Goal: Contribute content: Add original content to the website for others to see

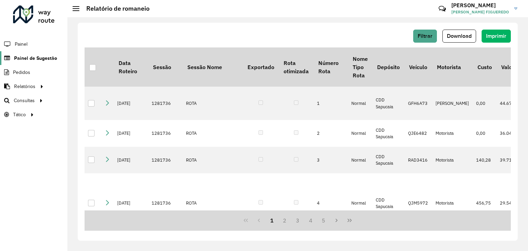
click at [28, 61] on span "Painel de Sugestão" at bounding box center [35, 58] width 43 height 7
click at [25, 60] on span "Painel de Sugestão" at bounding box center [35, 58] width 43 height 7
click at [35, 57] on span "Painel de Sugestão" at bounding box center [35, 58] width 43 height 7
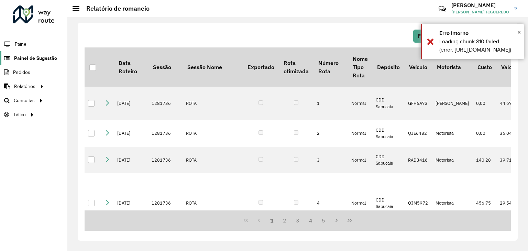
click at [38, 57] on span "Painel de Sugestão" at bounding box center [35, 58] width 43 height 7
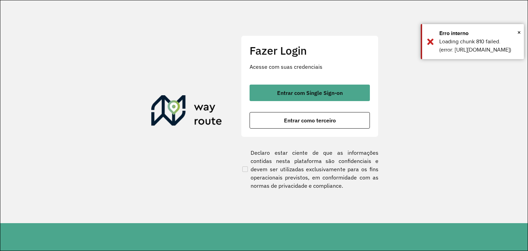
click at [289, 82] on div "Fazer Login Acesse com suas credenciais Entrar com Single Sign-on Entrar como t…" at bounding box center [309, 86] width 137 height 102
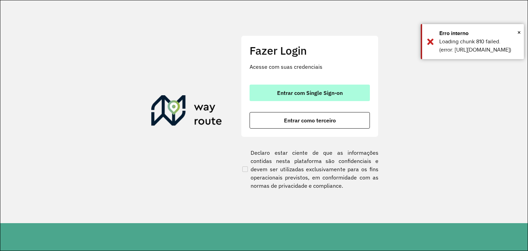
click at [289, 87] on button "Entrar com Single Sign-on" at bounding box center [309, 93] width 120 height 16
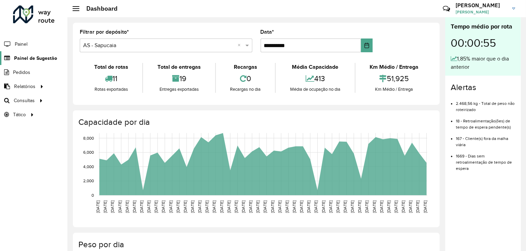
click at [28, 55] on span "Painel de Sugestão" at bounding box center [35, 58] width 43 height 7
click at [36, 59] on span "Painel de Sugestão" at bounding box center [35, 58] width 43 height 7
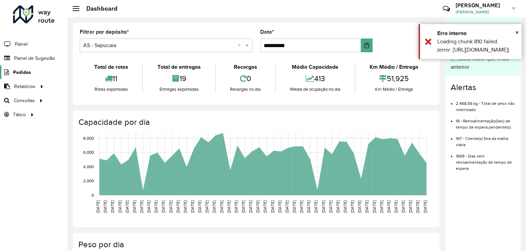
click at [16, 65] on link "Pedidos" at bounding box center [15, 72] width 31 height 14
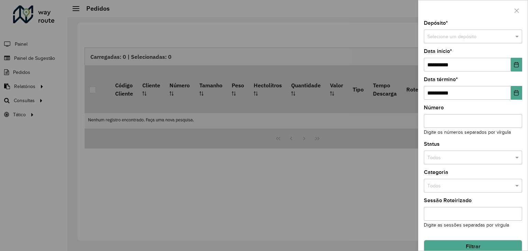
click at [26, 58] on div at bounding box center [264, 125] width 528 height 251
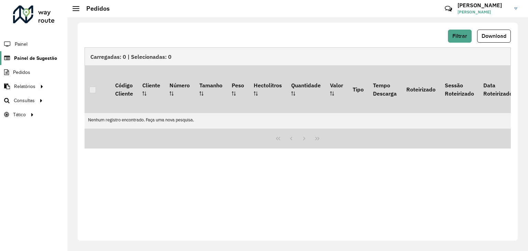
click at [27, 58] on span "Painel de Sugestão" at bounding box center [35, 58] width 43 height 7
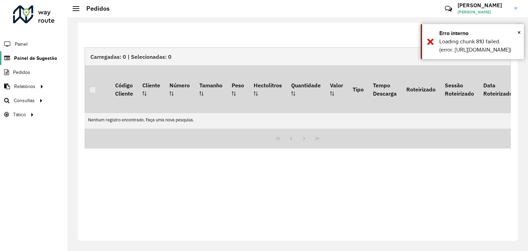
click at [27, 58] on span "Painel de Sugestão" at bounding box center [35, 58] width 43 height 7
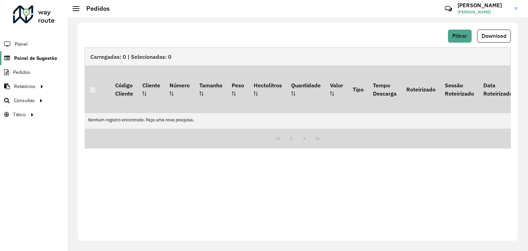
click at [27, 58] on span "Painel de Sugestão" at bounding box center [35, 58] width 43 height 7
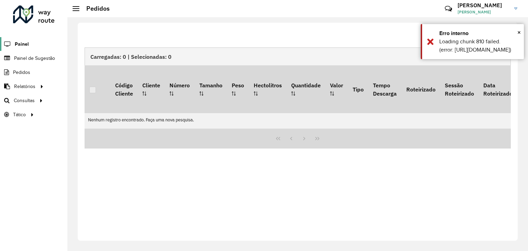
click at [21, 46] on span "Painel" at bounding box center [22, 44] width 14 height 7
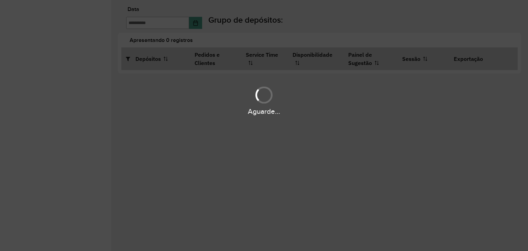
type input "**********"
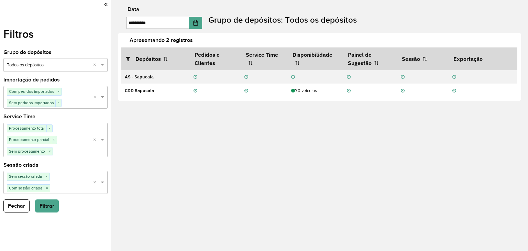
click at [108, 3] on div "Filtros Grupo de depósitos Selecione um grupo × Todos os depósitos × Importação…" at bounding box center [55, 125] width 111 height 251
click at [105, 6] on icon at bounding box center [105, 4] width 3 height 6
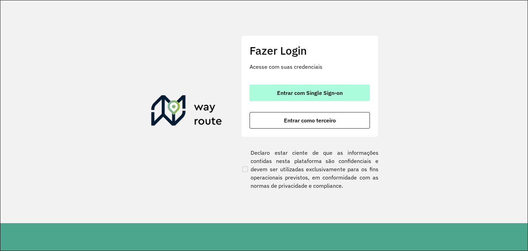
click at [347, 93] on button "Entrar com Single Sign-on" at bounding box center [309, 93] width 120 height 16
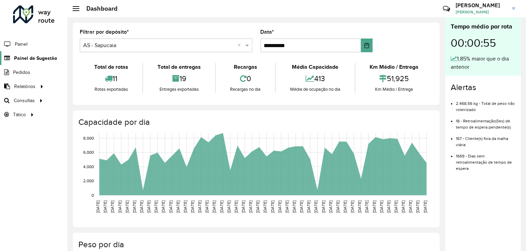
click at [51, 55] on span "Painel de Sugestão" at bounding box center [35, 58] width 43 height 7
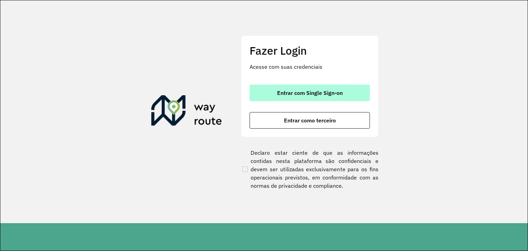
click at [331, 88] on button "Entrar com Single Sign-on" at bounding box center [309, 93] width 120 height 16
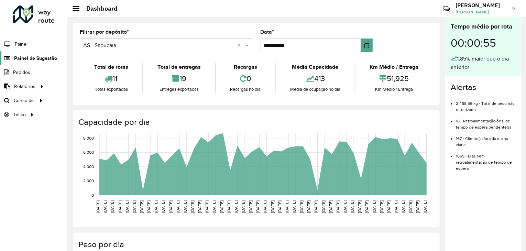
click at [47, 57] on span "Painel de Sugestão" at bounding box center [35, 58] width 43 height 7
click at [41, 59] on span "Painel de Sugestão" at bounding box center [35, 58] width 43 height 7
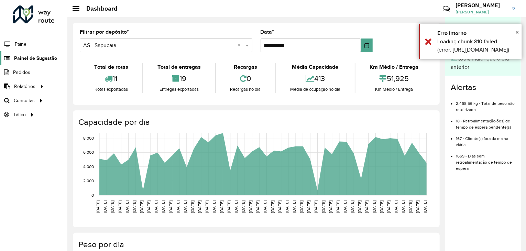
click at [41, 59] on span "Painel de Sugestão" at bounding box center [35, 58] width 43 height 7
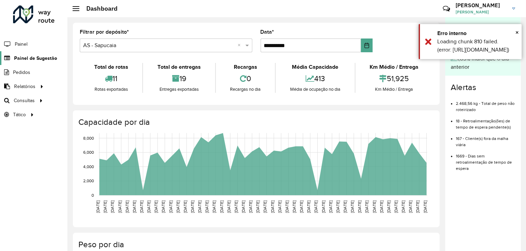
click at [41, 59] on span "Painel de Sugestão" at bounding box center [35, 58] width 43 height 7
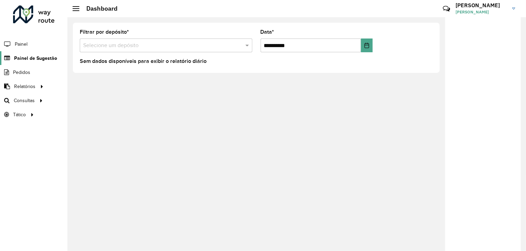
click at [35, 59] on span "Painel de Sugestão" at bounding box center [35, 58] width 43 height 7
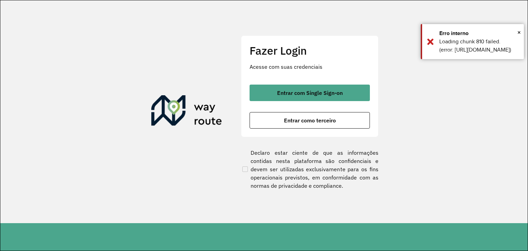
click at [306, 83] on div "Fazer Login Acesse com suas credenciais Entrar com Single Sign-on Entrar como t…" at bounding box center [309, 86] width 137 height 102
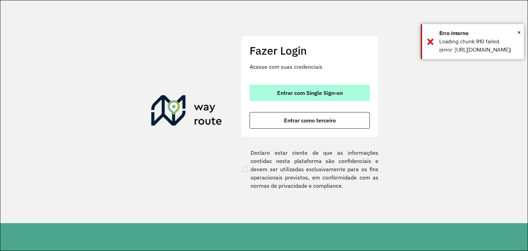
click at [308, 87] on button "Entrar com Single Sign-on" at bounding box center [309, 93] width 120 height 16
click at [338, 86] on button "Entrar com Single Sign-on" at bounding box center [309, 93] width 120 height 16
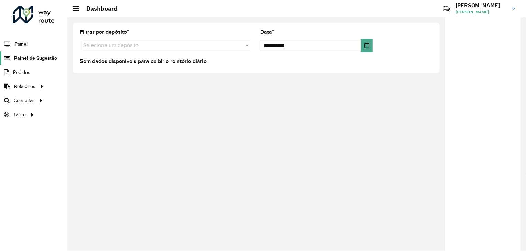
click at [47, 60] on span "Painel de Sugestão" at bounding box center [35, 58] width 43 height 7
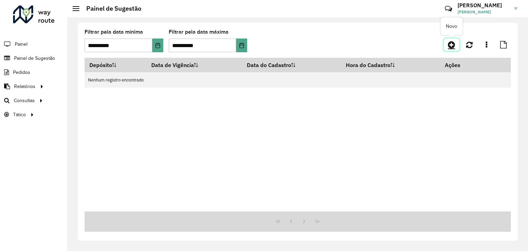
click at [452, 48] on icon at bounding box center [451, 45] width 7 height 8
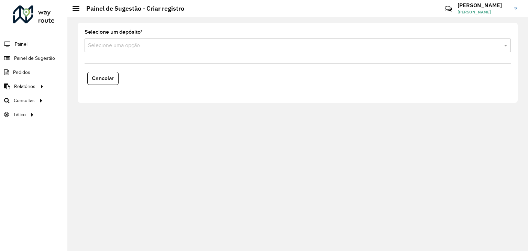
click at [168, 50] on div "Selecione uma opção" at bounding box center [298, 45] width 426 height 14
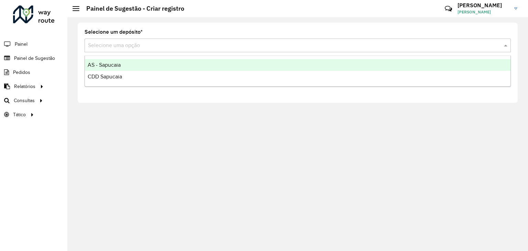
click at [120, 67] on span "AS - Sapucaia" at bounding box center [104, 65] width 33 height 6
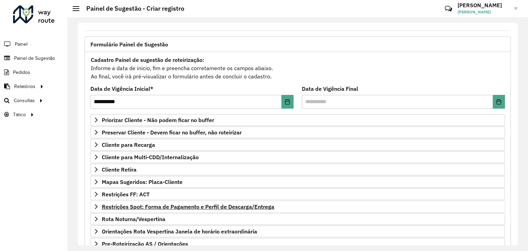
scroll to position [89, 0]
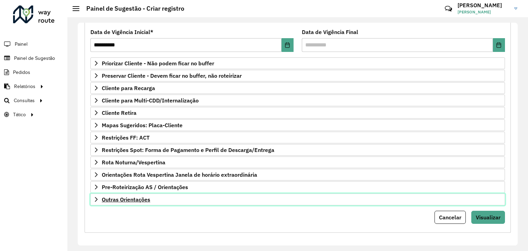
click at [156, 200] on link "Outras Orientações" at bounding box center [297, 199] width 414 height 12
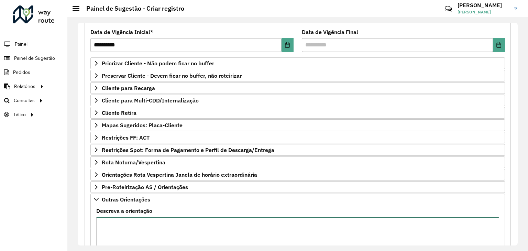
click at [155, 217] on textarea "Descreva a orientação" at bounding box center [297, 246] width 403 height 58
paste textarea "**********"
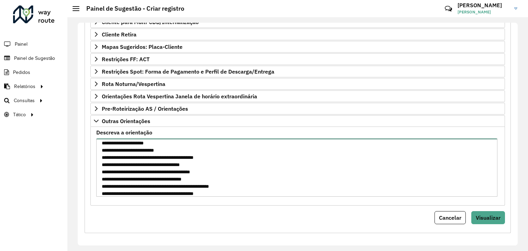
scroll to position [168, 0]
type textarea "**********"
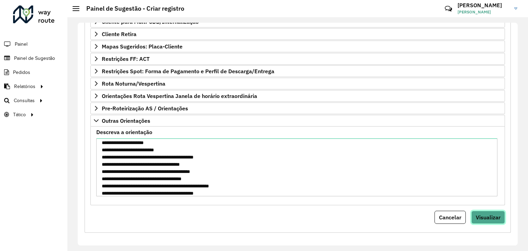
click at [488, 215] on span "Visualizar" at bounding box center [487, 217] width 25 height 7
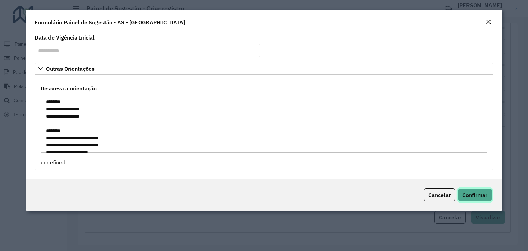
click at [475, 194] on span "Confirmar" at bounding box center [474, 194] width 25 height 7
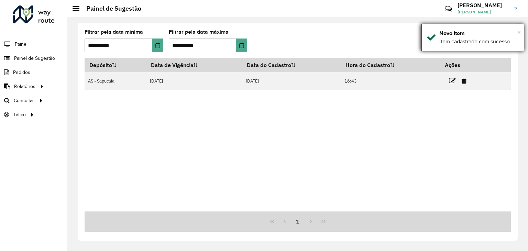
click at [520, 31] on span "×" at bounding box center [518, 33] width 3 height 8
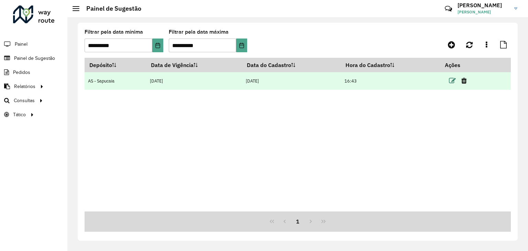
click at [453, 81] on icon at bounding box center [452, 80] width 7 height 7
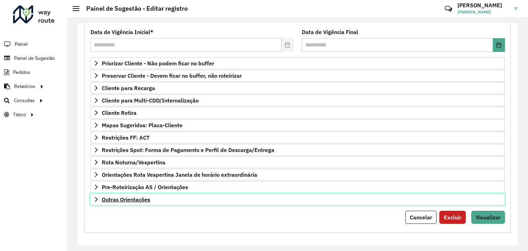
click at [170, 200] on link "Outras Orientações" at bounding box center [297, 199] width 414 height 12
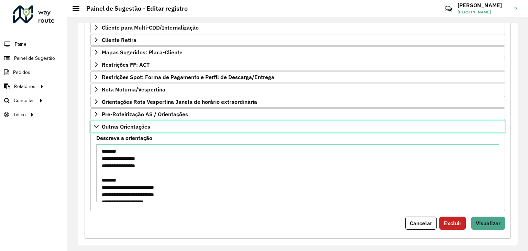
scroll to position [168, 0]
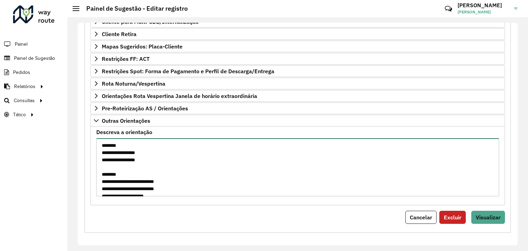
click at [155, 176] on textarea "**********" at bounding box center [297, 167] width 403 height 58
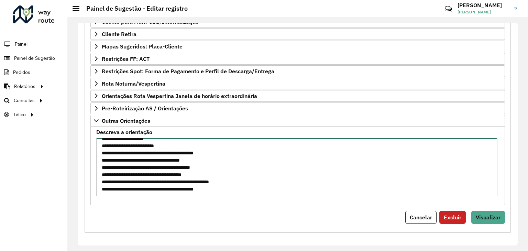
scroll to position [58, 0]
click at [239, 188] on textarea "**********" at bounding box center [296, 167] width 401 height 58
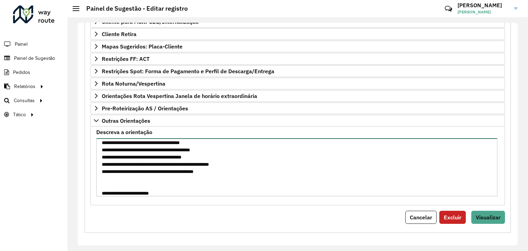
type textarea "**********"
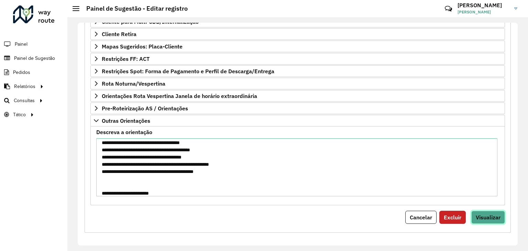
click at [471, 211] on button "Visualizar" at bounding box center [488, 217] width 34 height 13
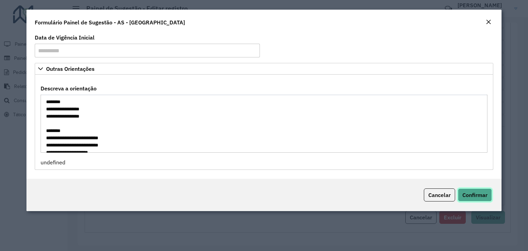
click at [473, 194] on span "Confirmar" at bounding box center [474, 194] width 25 height 7
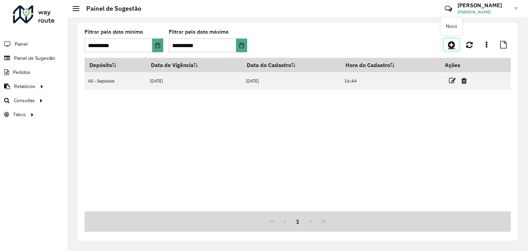
click at [456, 44] on link at bounding box center [451, 44] width 15 height 12
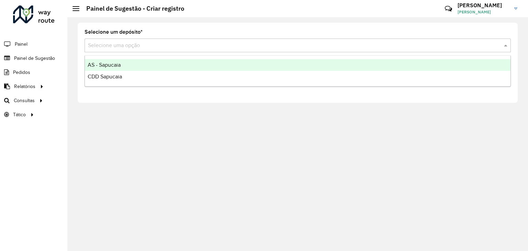
click at [378, 48] on input "text" at bounding box center [290, 46] width 405 height 8
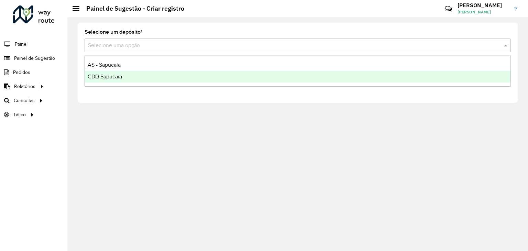
click at [172, 79] on div "CDD Sapucaia" at bounding box center [297, 77] width 425 height 12
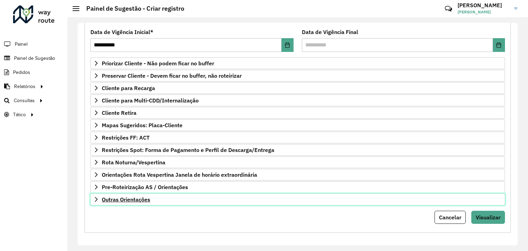
click at [177, 193] on link "Outras Orientações" at bounding box center [297, 199] width 414 height 12
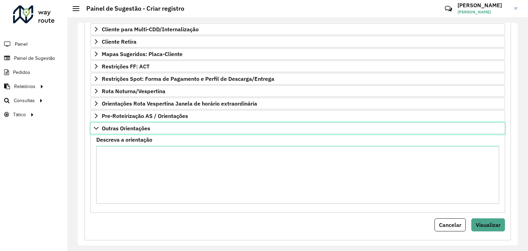
scroll to position [168, 0]
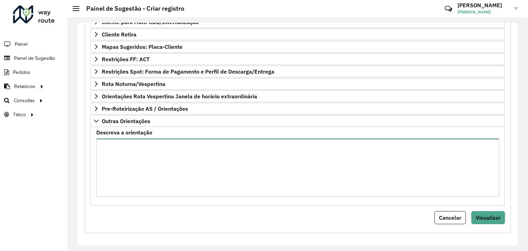
click at [195, 161] on textarea "Descreva a orientação" at bounding box center [297, 167] width 403 height 58
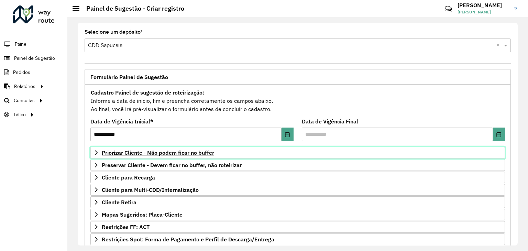
click at [148, 153] on span "Priorizar Cliente - Não podem ficar no buffer" at bounding box center [158, 152] width 112 height 5
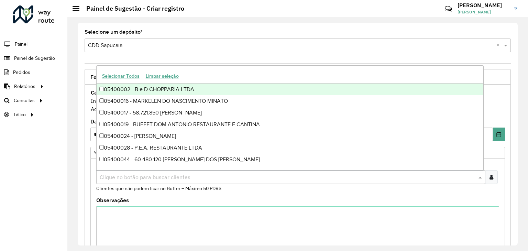
click at [146, 171] on div "Clique no botão para buscar clientes" at bounding box center [290, 177] width 389 height 14
paste input "*****"
type input "*****"
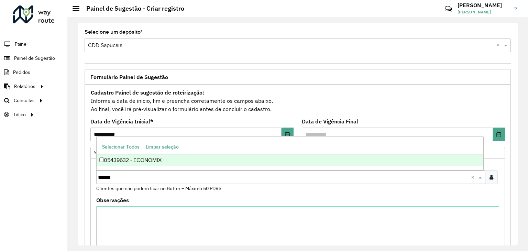
click at [169, 163] on div "05439632 - ECONOMIX" at bounding box center [290, 160] width 387 height 12
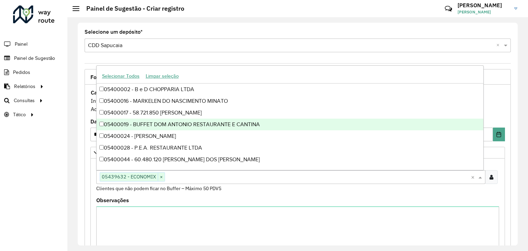
paste input "*****"
type input "*****"
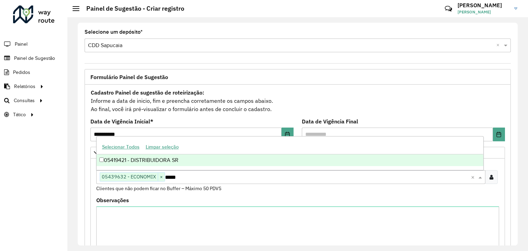
click at [157, 160] on div "05419421 - DISTRIBUIDORA SR" at bounding box center [290, 160] width 387 height 12
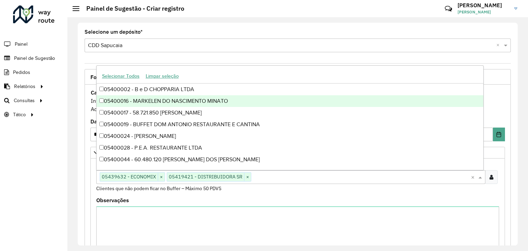
paste input "*****"
type input "*****"
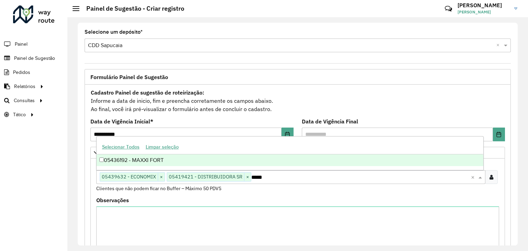
click at [194, 161] on div "05436192 - MAXXI FORT" at bounding box center [290, 160] width 387 height 12
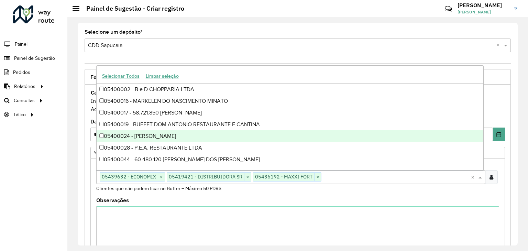
click at [496, 98] on div "Cadastro Painel de sugestão de roteirização: Informe a data de inicio, fim e pr…" at bounding box center [297, 100] width 414 height 25
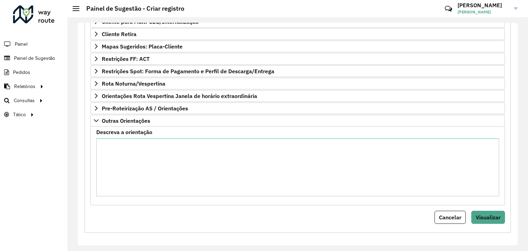
scroll to position [283, 0]
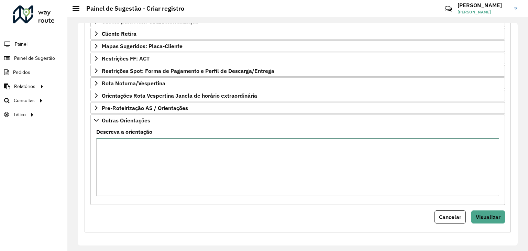
click at [139, 180] on textarea "Descreva a orientação" at bounding box center [297, 167] width 403 height 58
click at [198, 160] on textarea "Descreva a orientação" at bounding box center [297, 167] width 403 height 58
paste textarea "*****"
type textarea "**********"
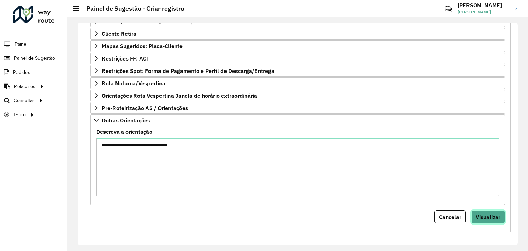
click at [475, 213] on span "Visualizar" at bounding box center [487, 216] width 25 height 7
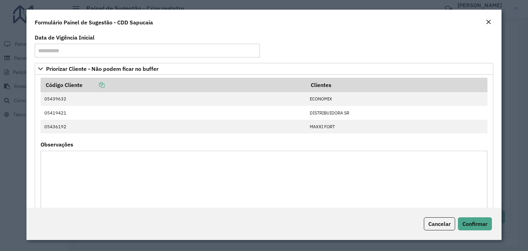
click at [469, 216] on div "Cancelar Confirmar" at bounding box center [263, 224] width 475 height 32
click at [470, 219] on button "Confirmar" at bounding box center [475, 223] width 34 height 13
